Goal: Obtain resource: Download file/media

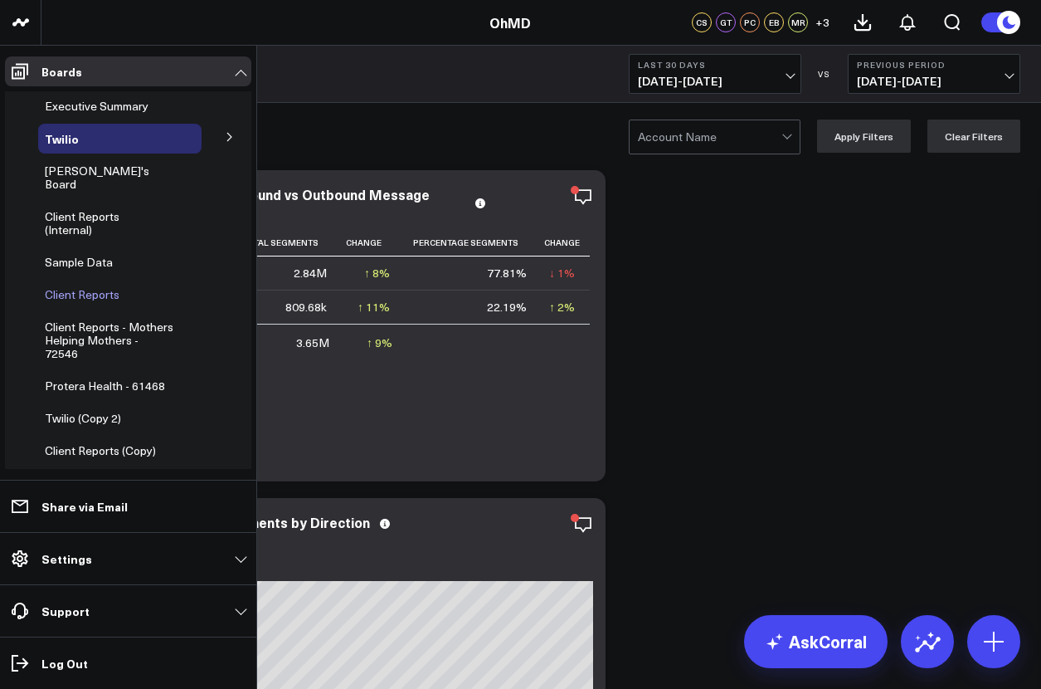
click at [80, 286] on span "Client Reports" at bounding box center [82, 294] width 75 height 16
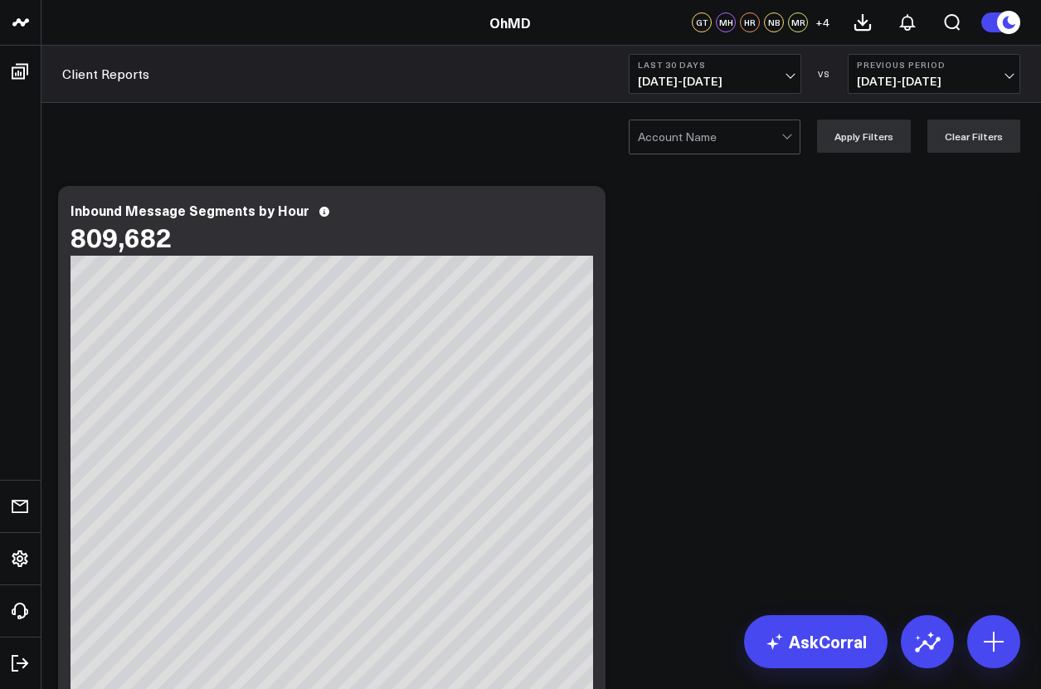
click at [718, 135] on div at bounding box center [710, 136] width 144 height 33
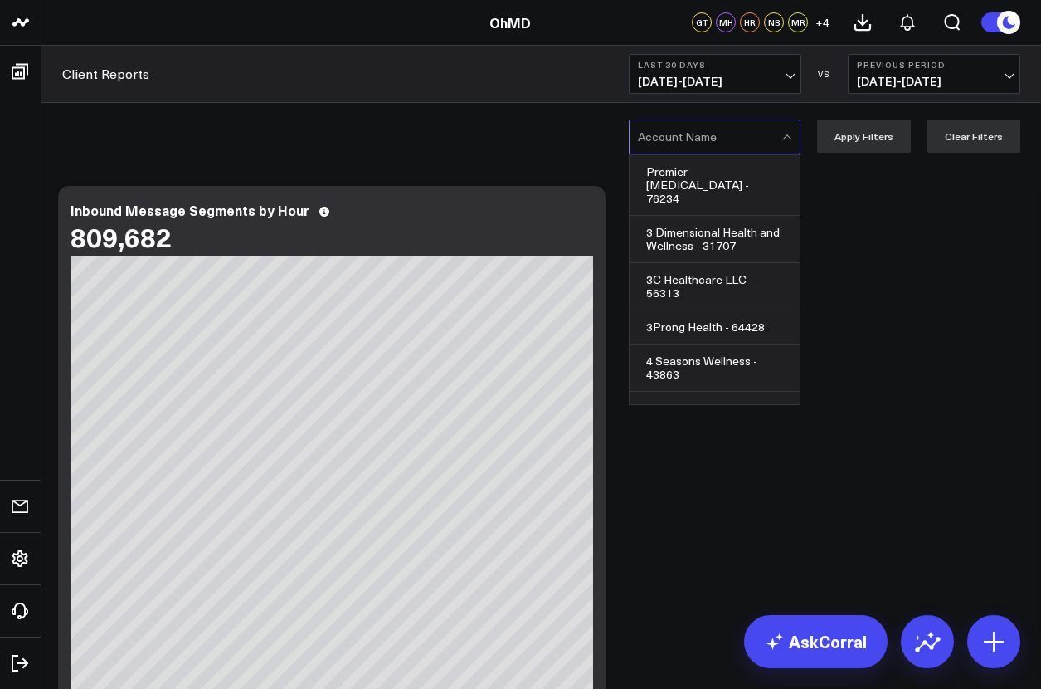
click at [718, 135] on div at bounding box center [710, 136] width 144 height 33
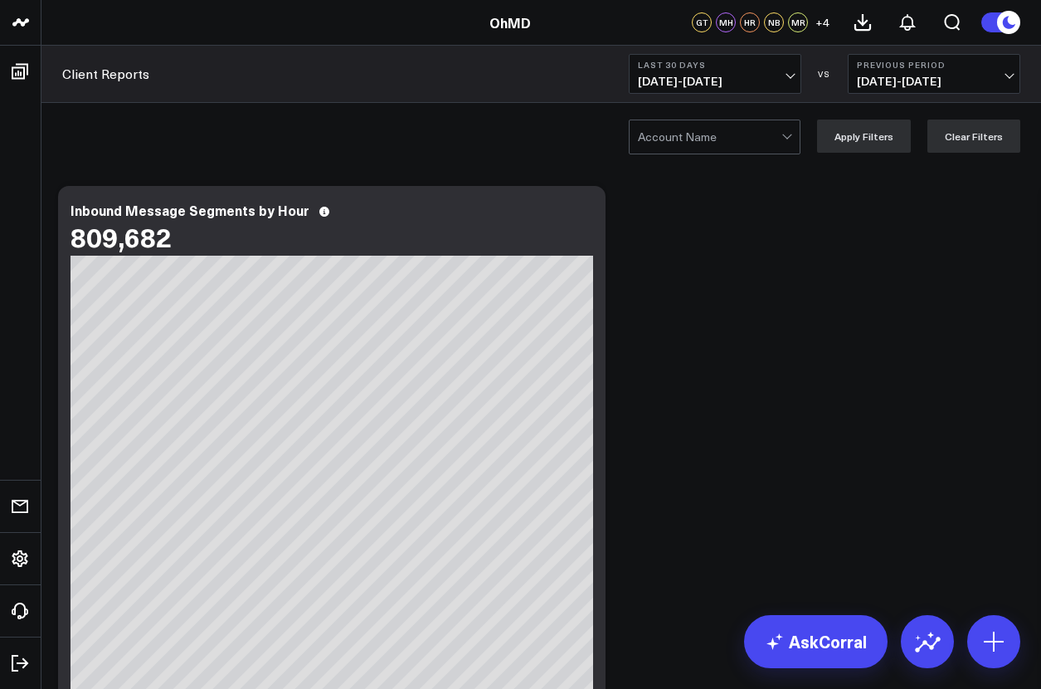
click at [718, 135] on div at bounding box center [710, 136] width 144 height 33
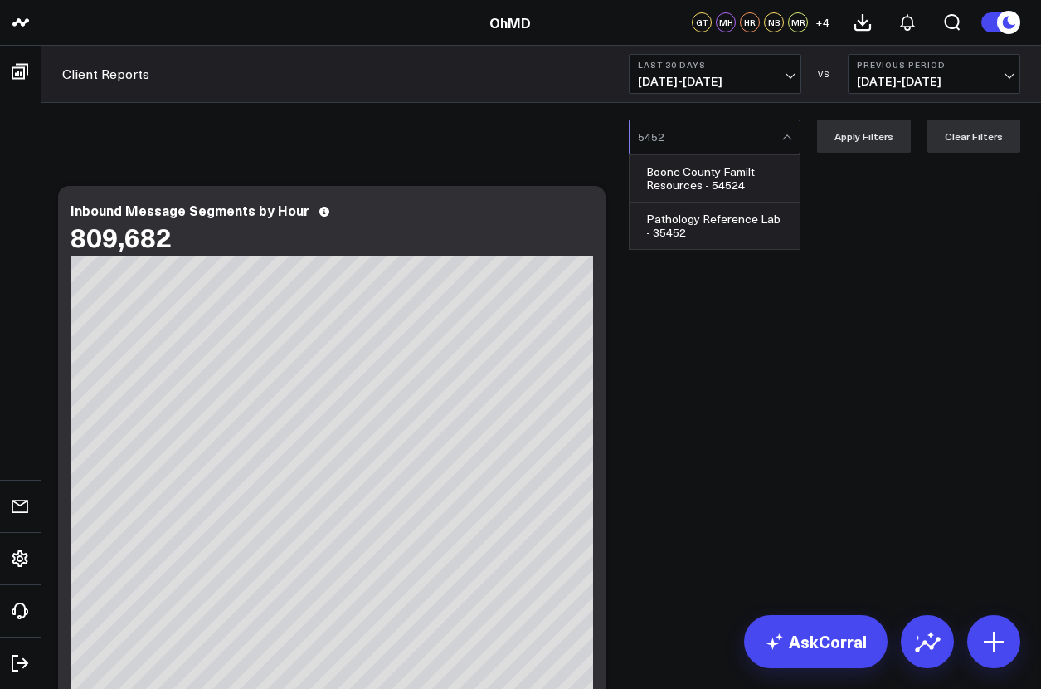
type input "54524"
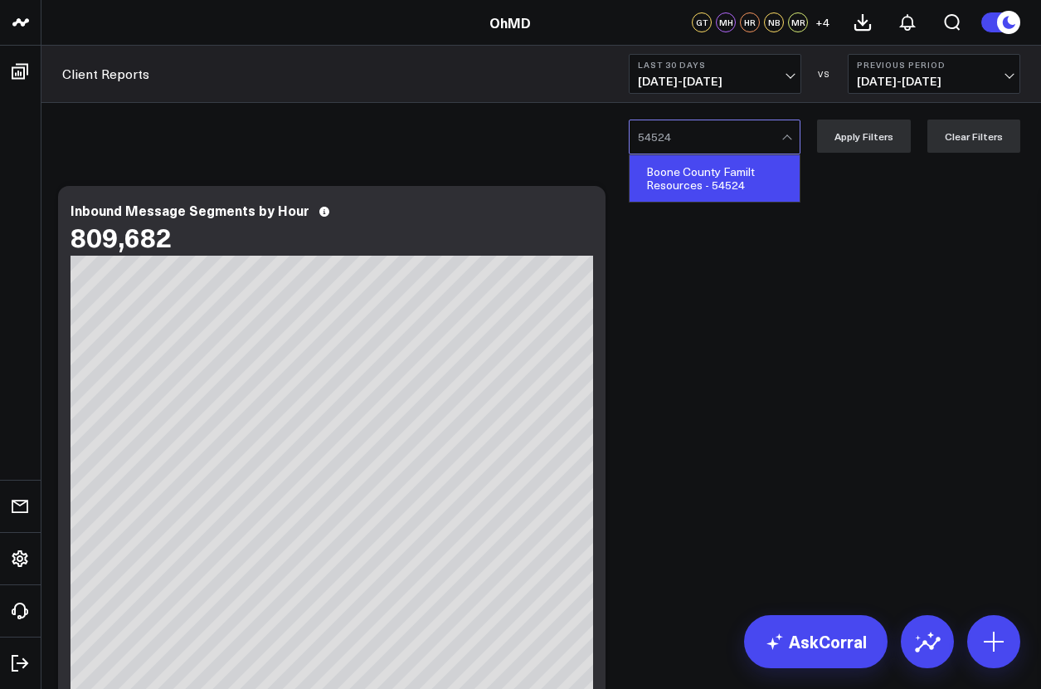
click at [718, 178] on div "Boone County Familt Resources - 54524" at bounding box center [715, 178] width 170 height 46
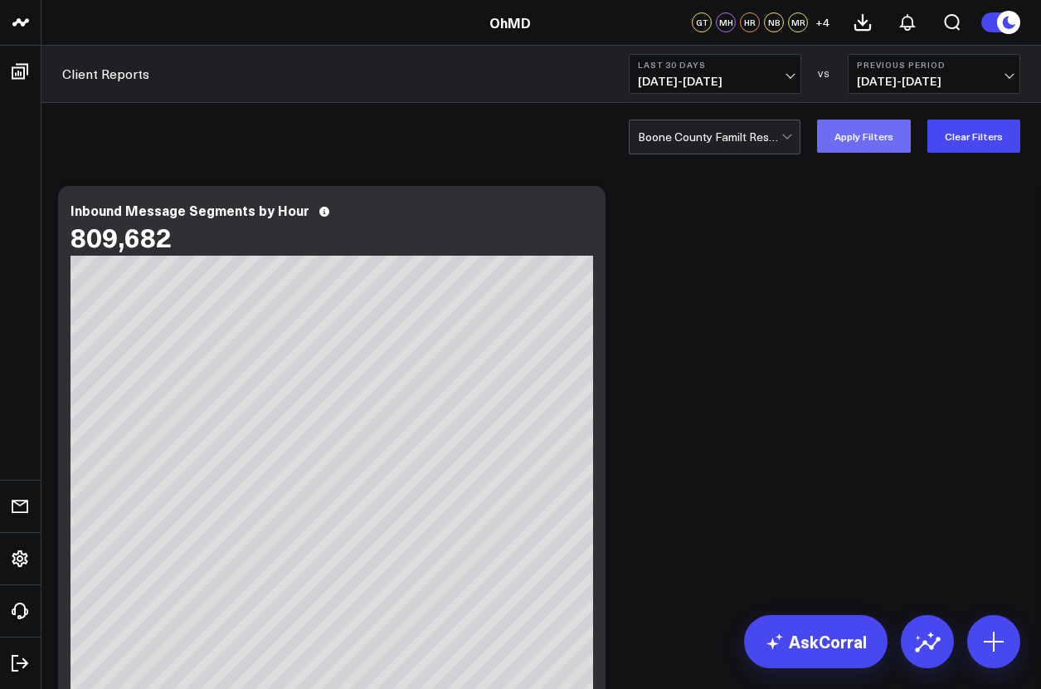
click at [868, 135] on button "Apply Filters" at bounding box center [864, 135] width 94 height 33
click at [862, 22] on icon at bounding box center [862, 22] width 15 height 15
click at [718, 135] on div at bounding box center [710, 136] width 144 height 33
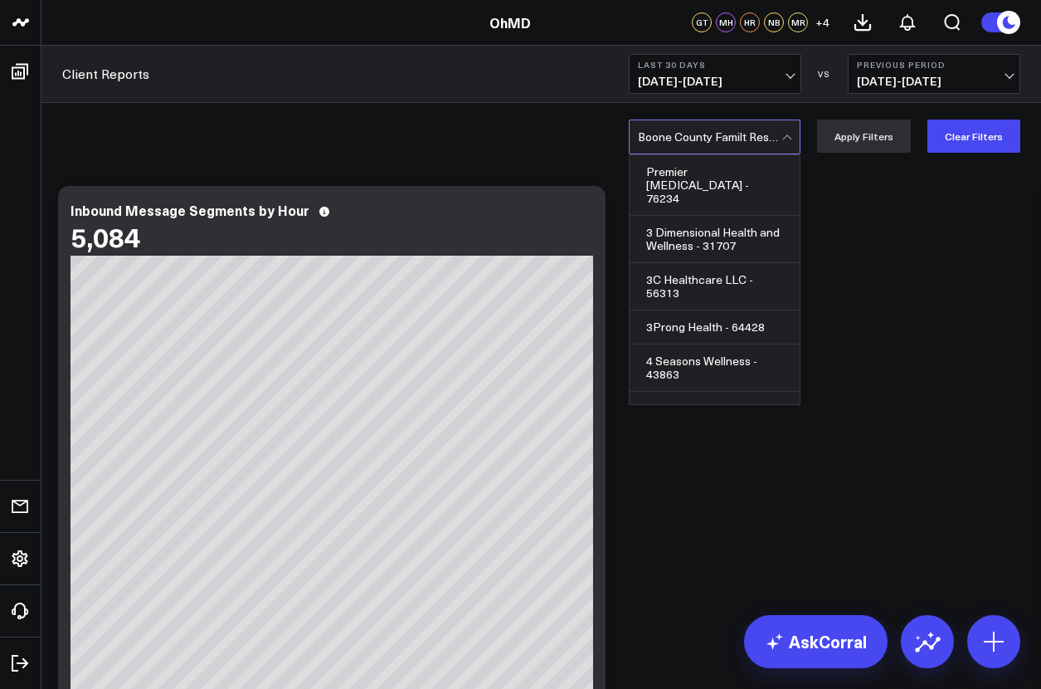
scroll to position [6113, 0]
click at [718, 135] on div at bounding box center [710, 136] width 144 height 33
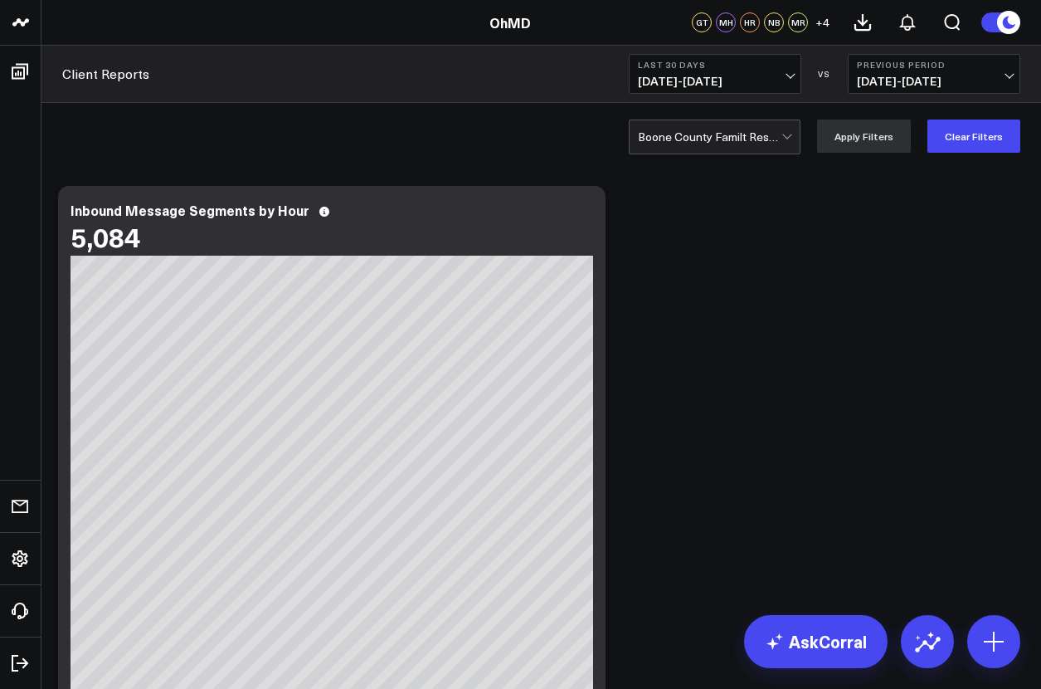
click at [718, 135] on div at bounding box center [710, 136] width 144 height 33
type input "75036"
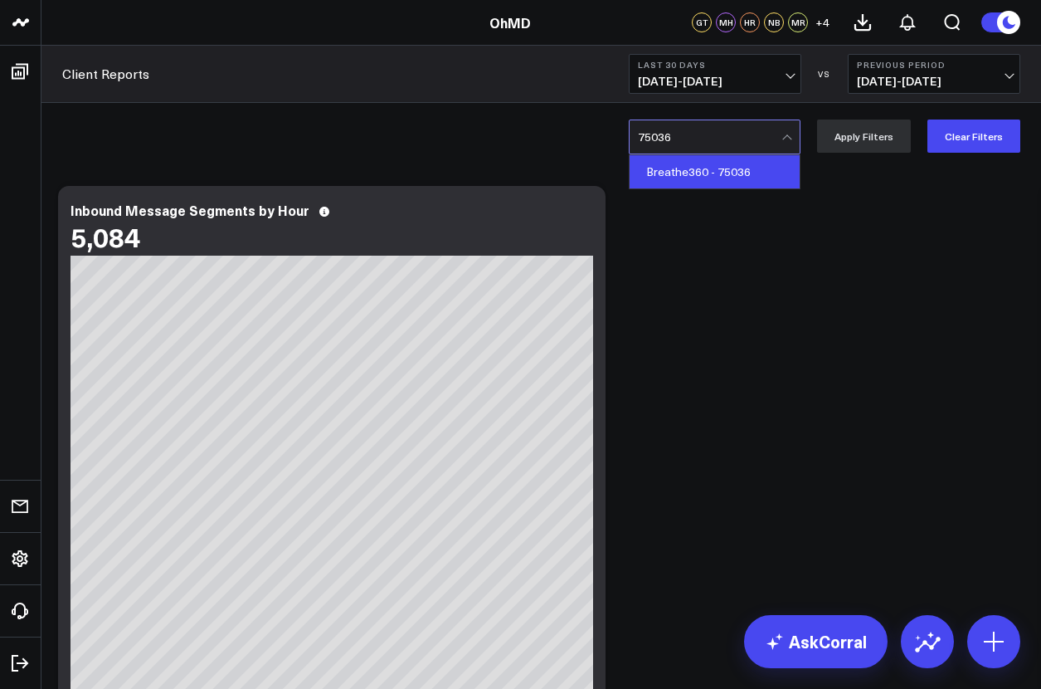
click at [718, 171] on div "Breathe360 - 75036" at bounding box center [715, 171] width 170 height 33
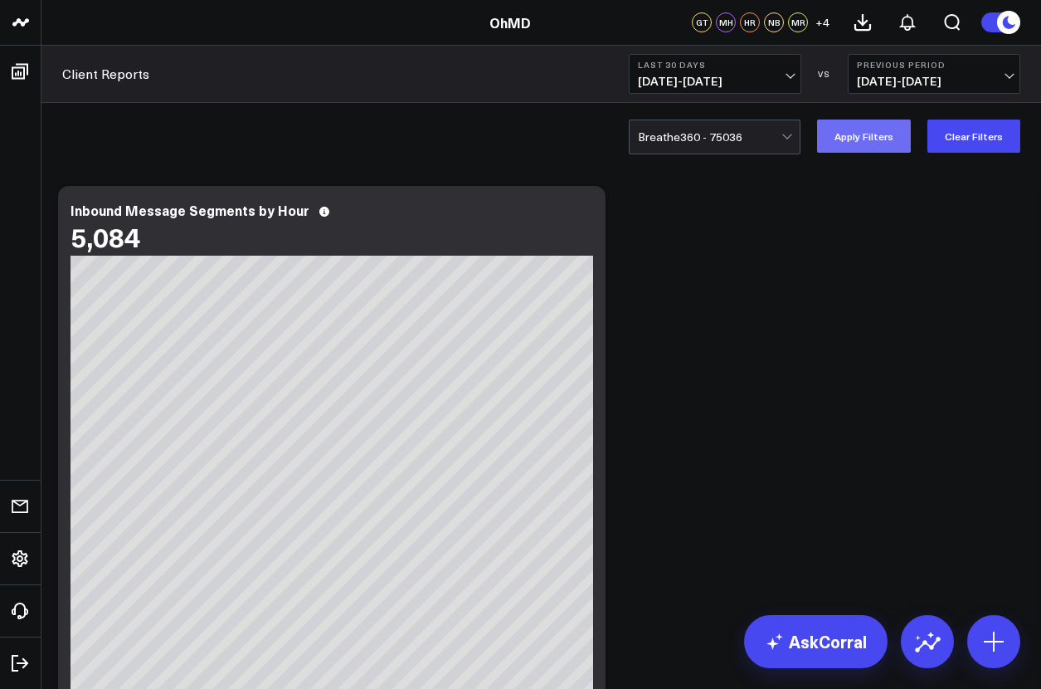
click at [868, 135] on button "Apply Filters" at bounding box center [864, 135] width 94 height 33
click at [862, 22] on icon at bounding box center [862, 22] width 15 height 15
click at [718, 137] on div at bounding box center [710, 136] width 144 height 33
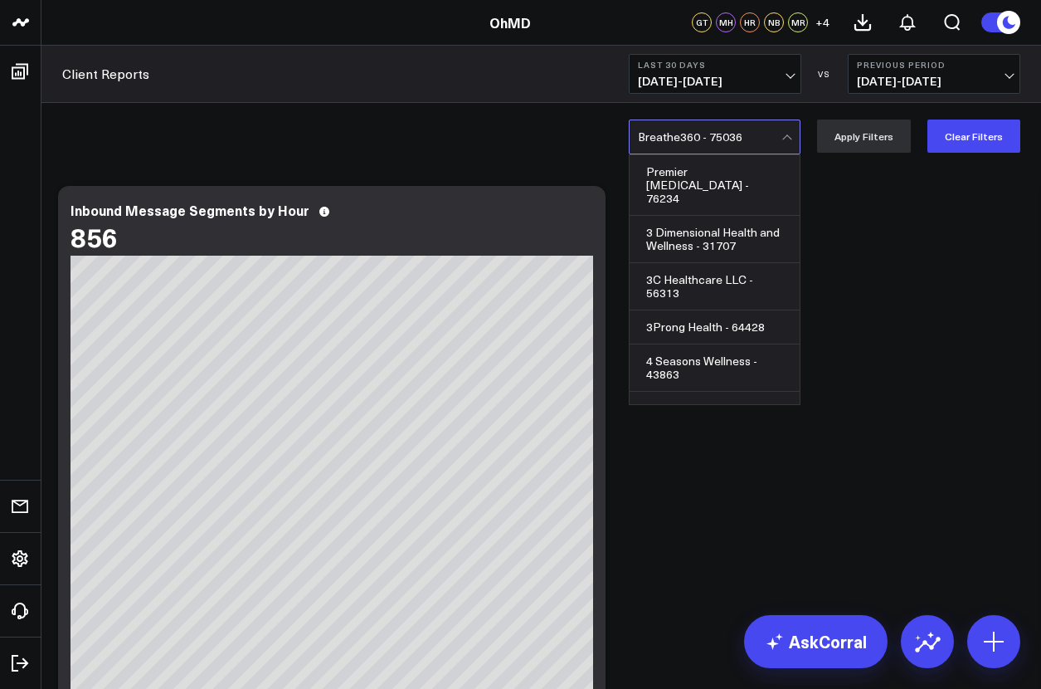
scroll to position [6676, 0]
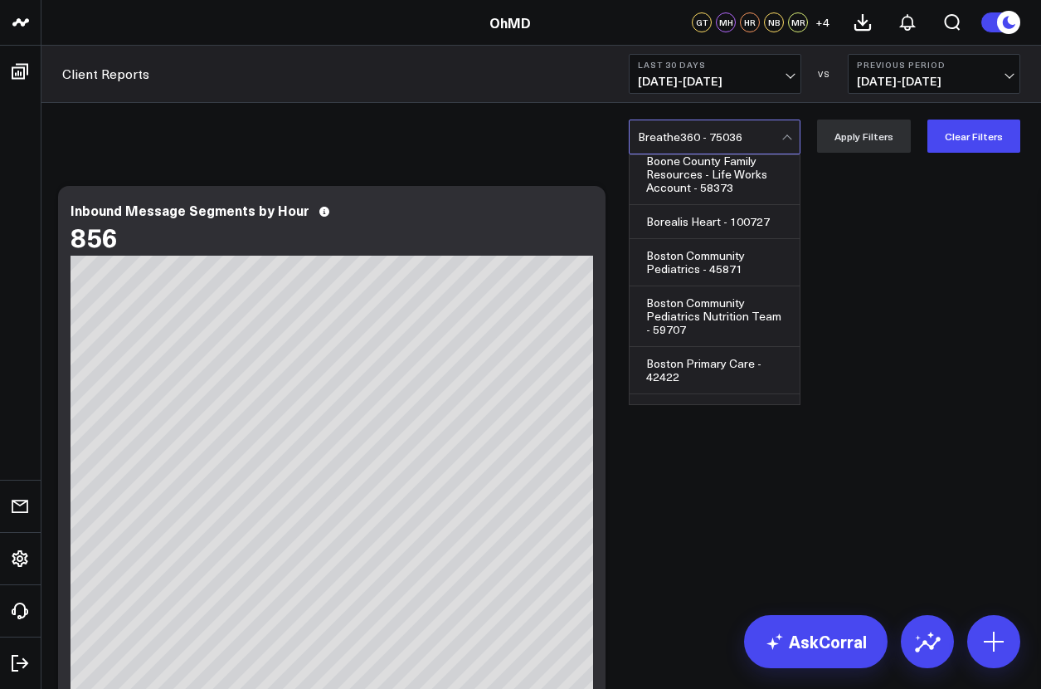
click at [718, 135] on div at bounding box center [710, 136] width 144 height 33
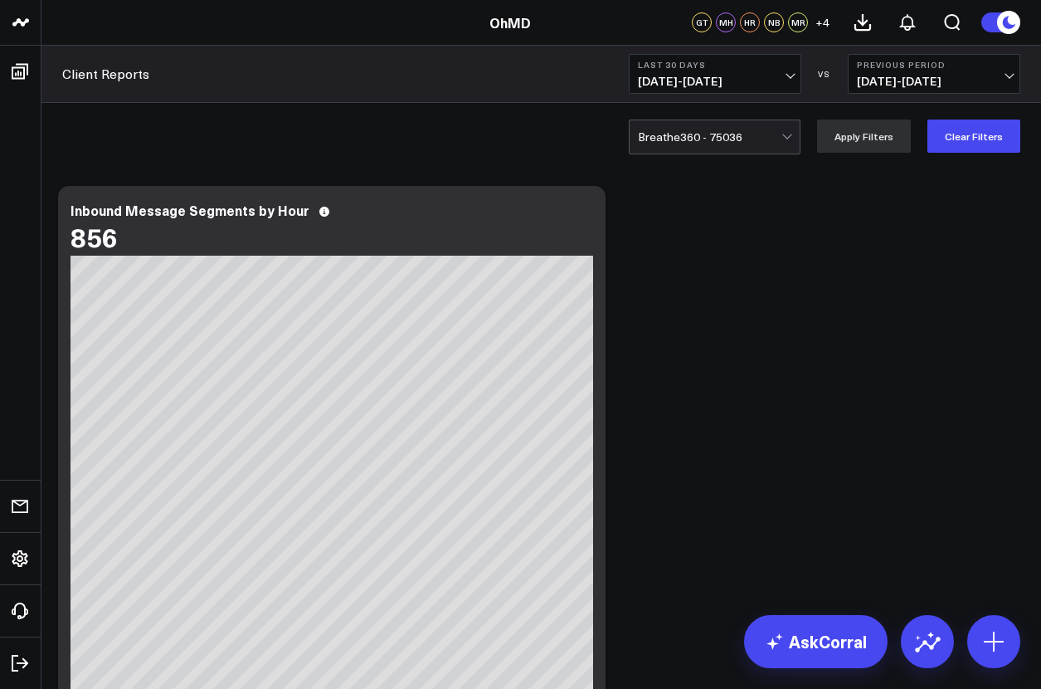
click at [718, 135] on div at bounding box center [710, 136] width 144 height 33
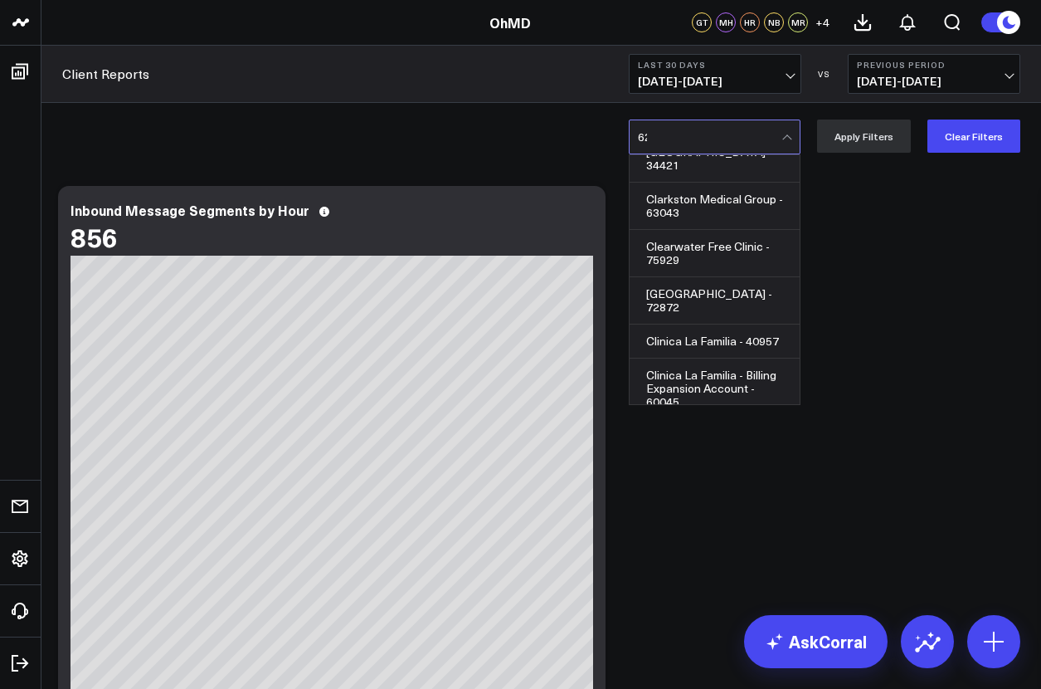
scroll to position [0, 0]
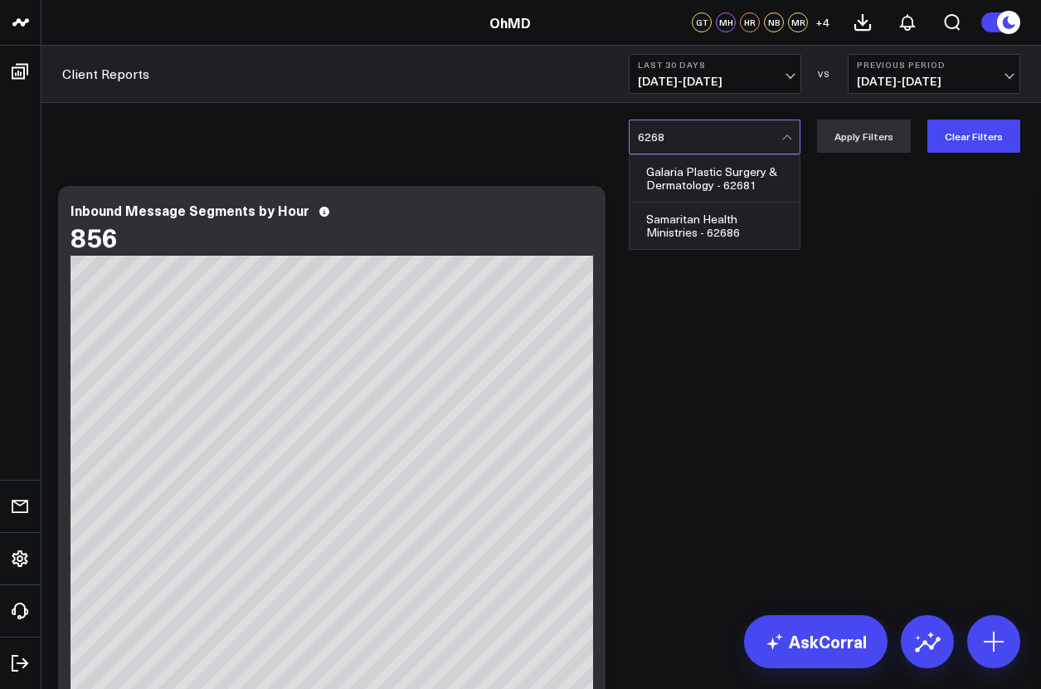
type input "62681"
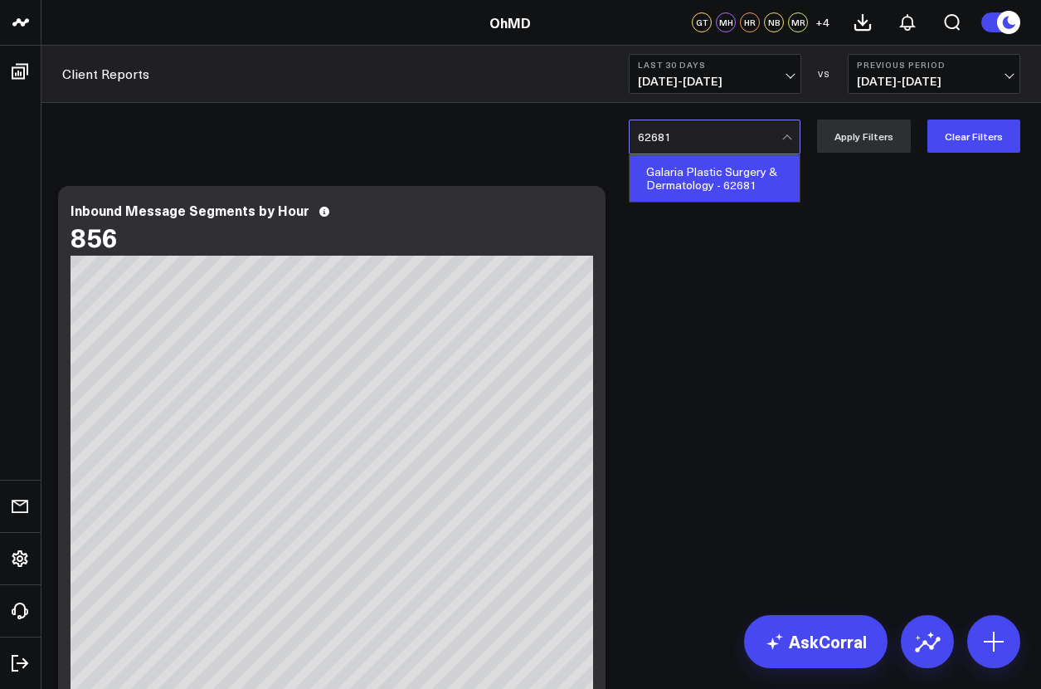
click at [718, 178] on div "Galaria Plastic Surgery & Dermatology - 62681" at bounding box center [715, 178] width 170 height 46
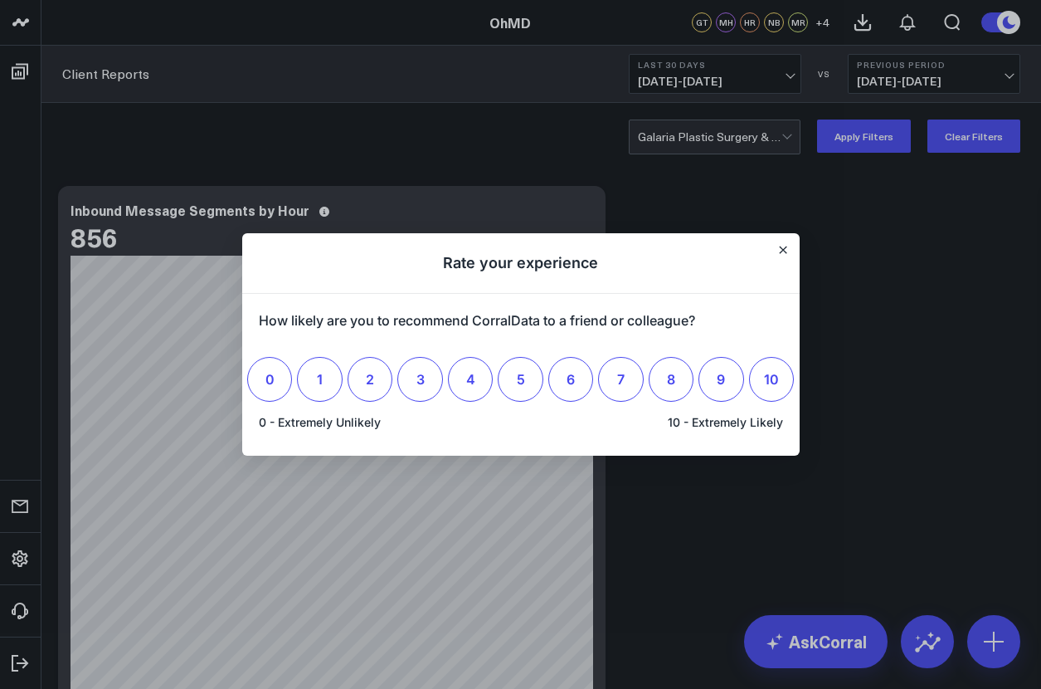
click at [868, 135] on div at bounding box center [520, 344] width 1041 height 689
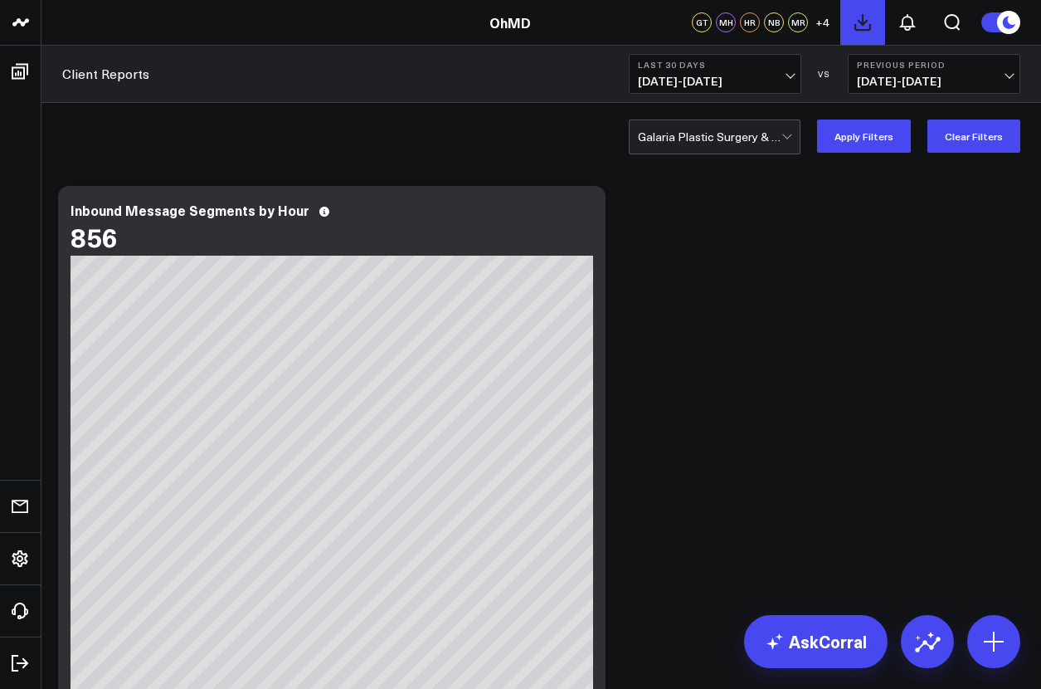
click at [862, 22] on icon at bounding box center [862, 22] width 15 height 15
click at [718, 135] on div at bounding box center [710, 136] width 144 height 33
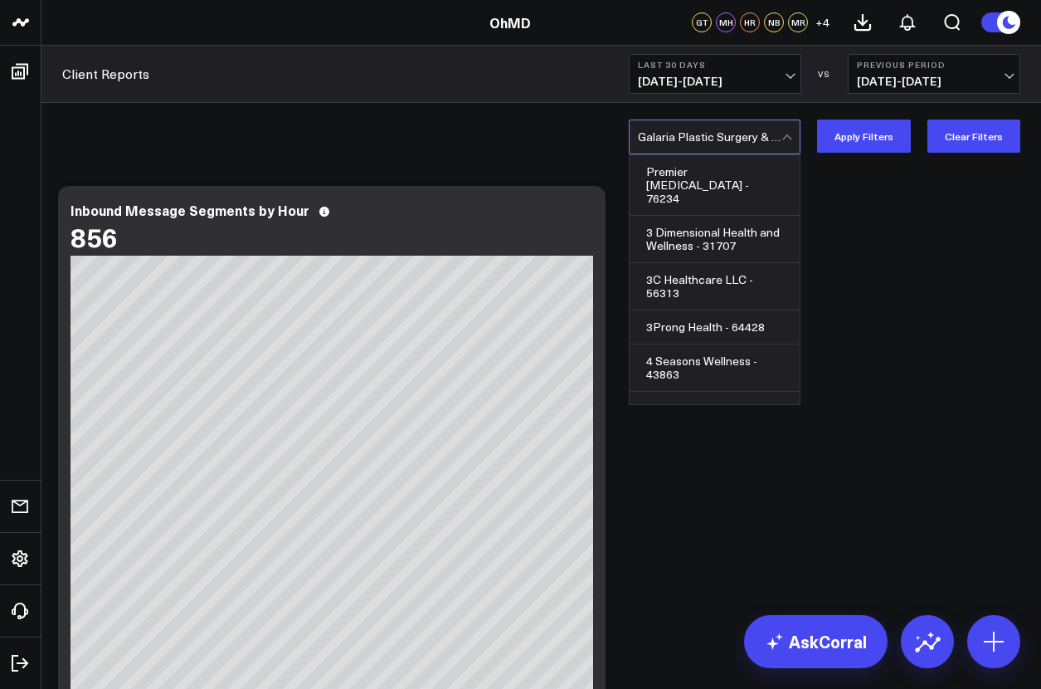
scroll to position [17168, 0]
